Goal: Find specific page/section: Find specific page/section

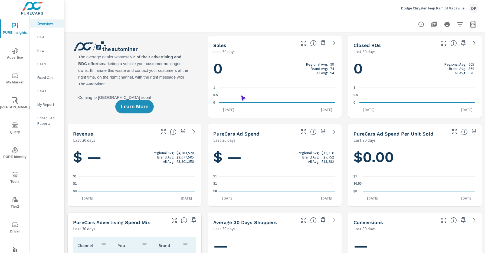
click at [14, 228] on span "Driver" at bounding box center [15, 228] width 26 height 13
